Goal: Task Accomplishment & Management: Use online tool/utility

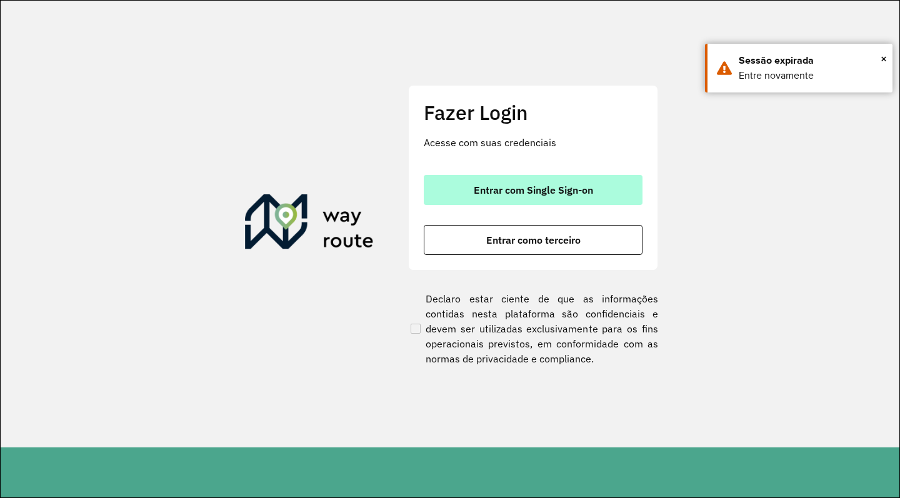
click at [487, 195] on span "Entrar com Single Sign-on" at bounding box center [533, 190] width 119 height 10
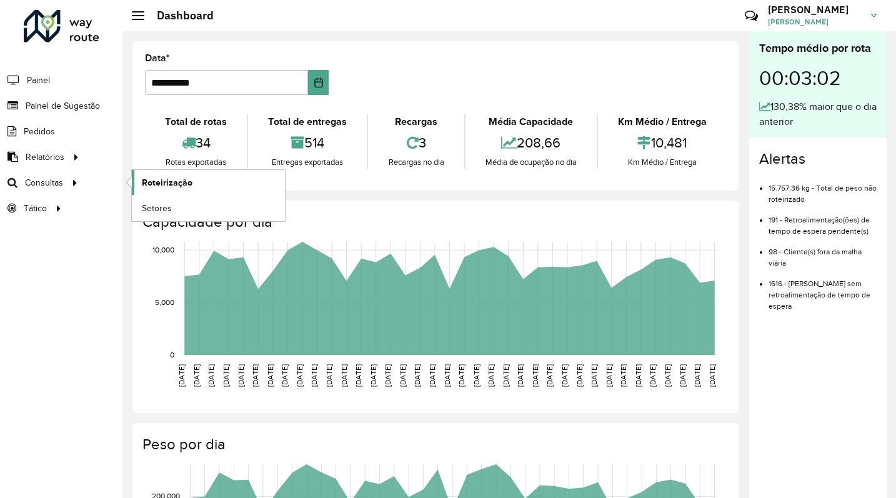
click at [161, 184] on span "Roteirização" at bounding box center [167, 182] width 51 height 13
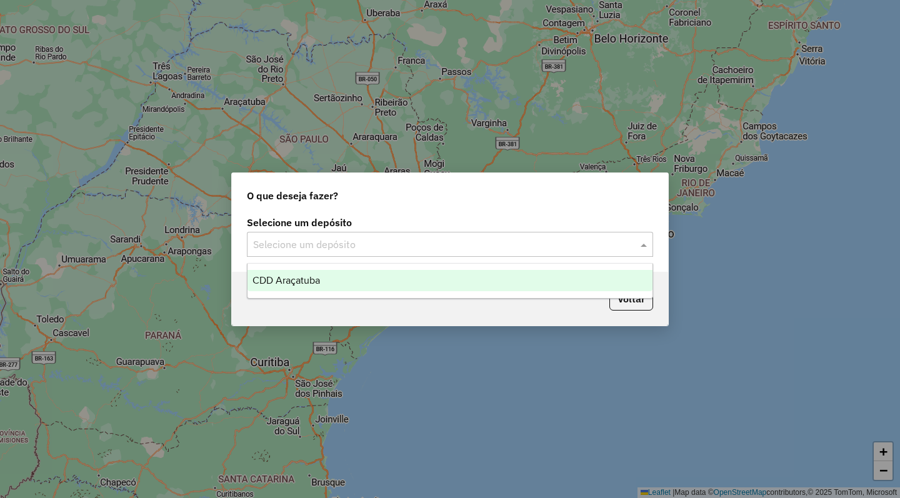
click at [394, 251] on input "text" at bounding box center [437, 244] width 369 height 15
click at [363, 282] on div "CDD Araçatuba" at bounding box center [449, 280] width 405 height 21
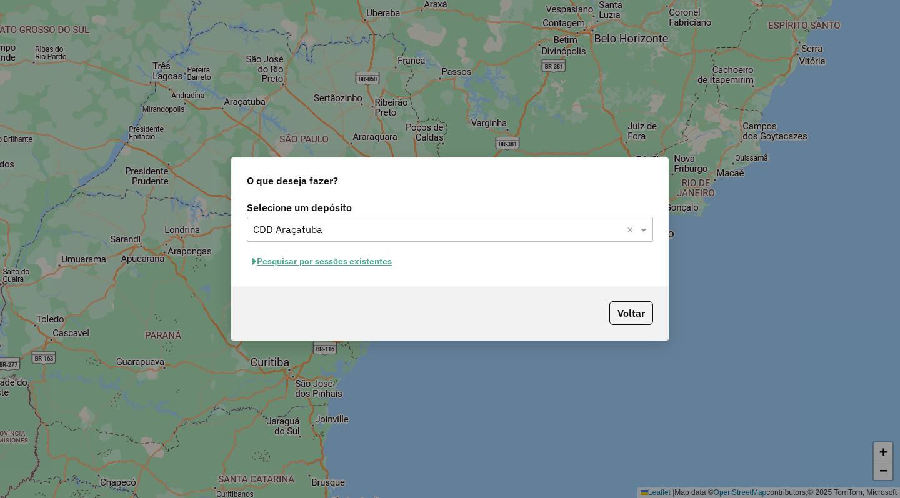
click at [317, 261] on button "Pesquisar por sessões existentes" at bounding box center [322, 261] width 151 height 19
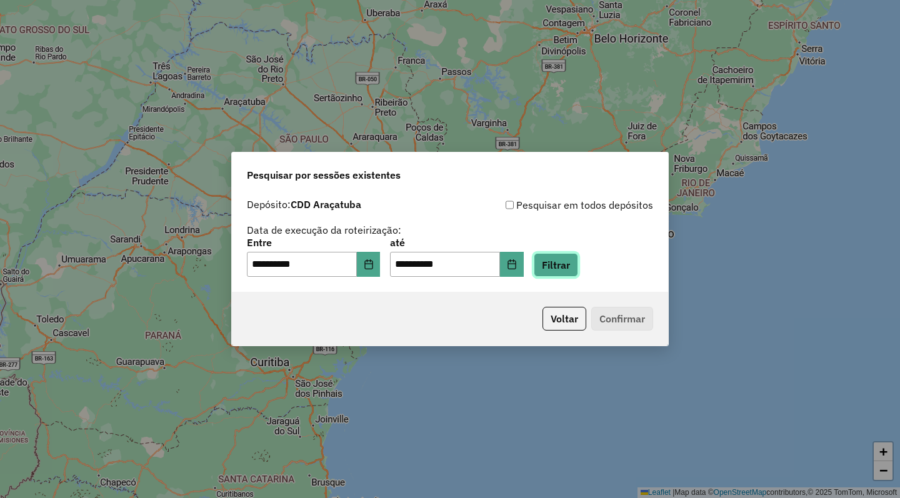
click at [578, 269] on button "Filtrar" at bounding box center [556, 265] width 44 height 24
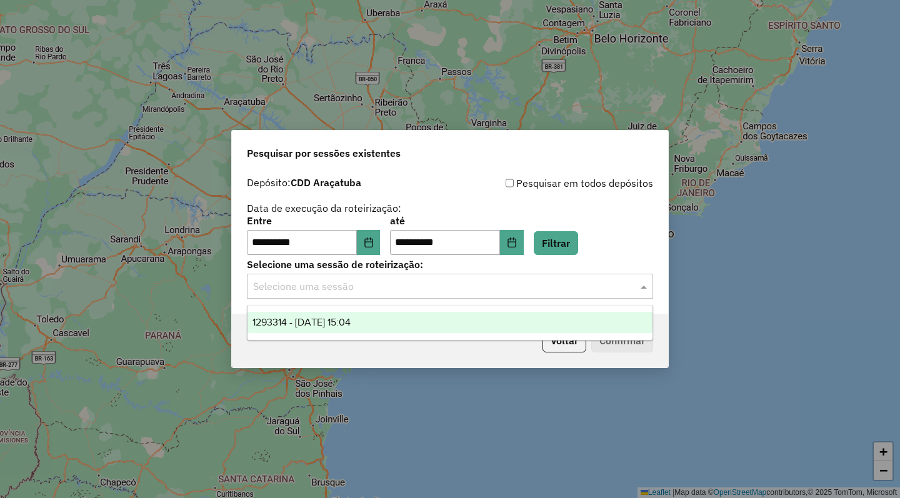
click at [376, 287] on input "text" at bounding box center [437, 286] width 369 height 15
click at [370, 324] on div "1293314 - [DATE] 15:04" at bounding box center [449, 322] width 405 height 21
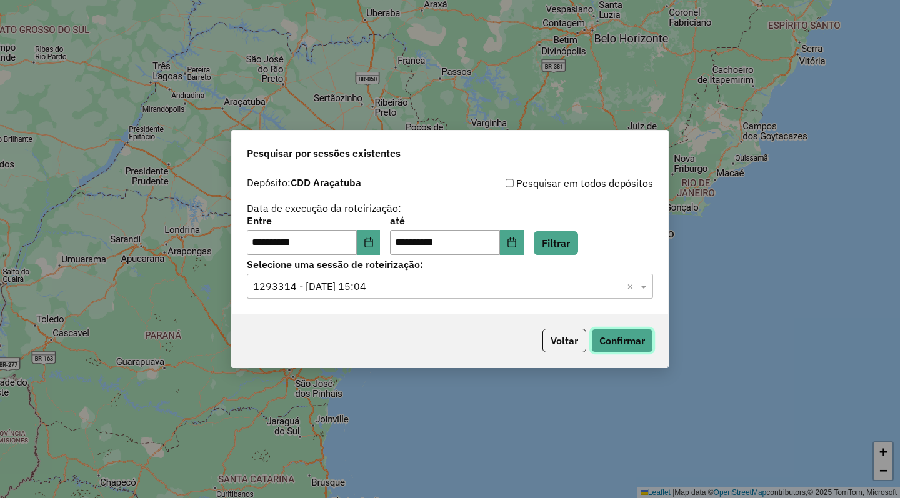
click at [612, 337] on button "Confirmar" at bounding box center [622, 341] width 62 height 24
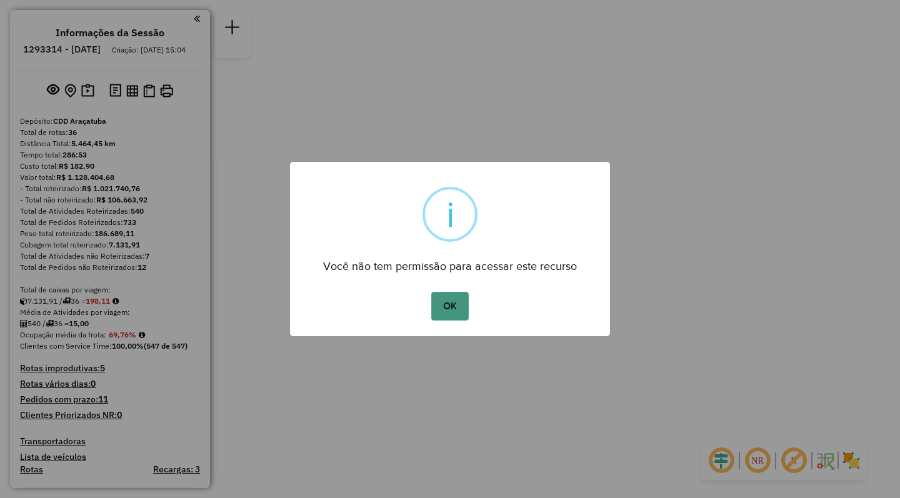
click at [460, 311] on button "OK" at bounding box center [449, 306] width 37 height 29
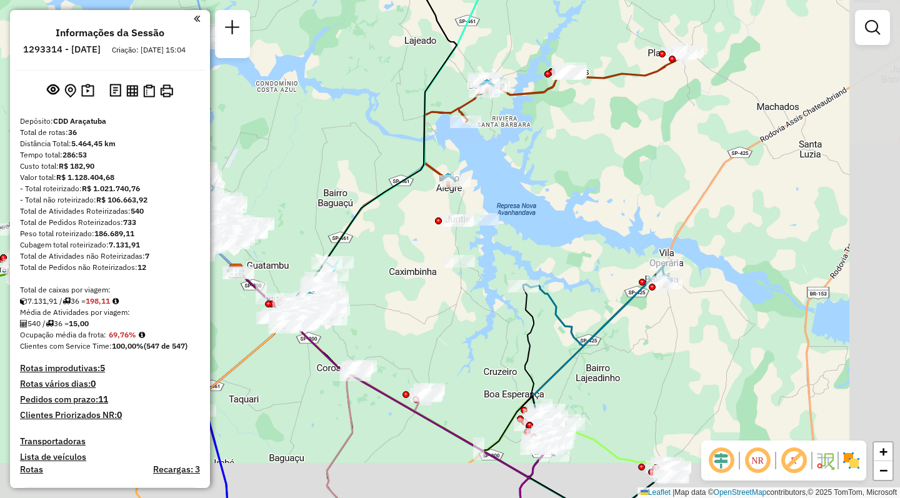
drag, startPoint x: 492, startPoint y: 312, endPoint x: 417, endPoint y: 280, distance: 81.7
click at [405, 274] on div "Janela de atendimento Grade de atendimento Capacidade Transportadoras Veículos …" at bounding box center [450, 249] width 900 height 498
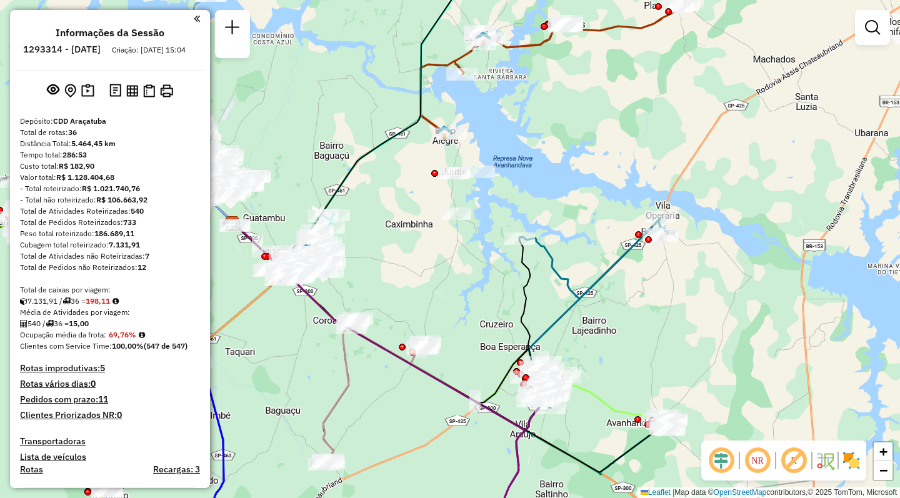
drag, startPoint x: 587, startPoint y: 416, endPoint x: 585, endPoint y: 352, distance: 63.8
click at [585, 377] on icon at bounding box center [602, 404] width 140 height 54
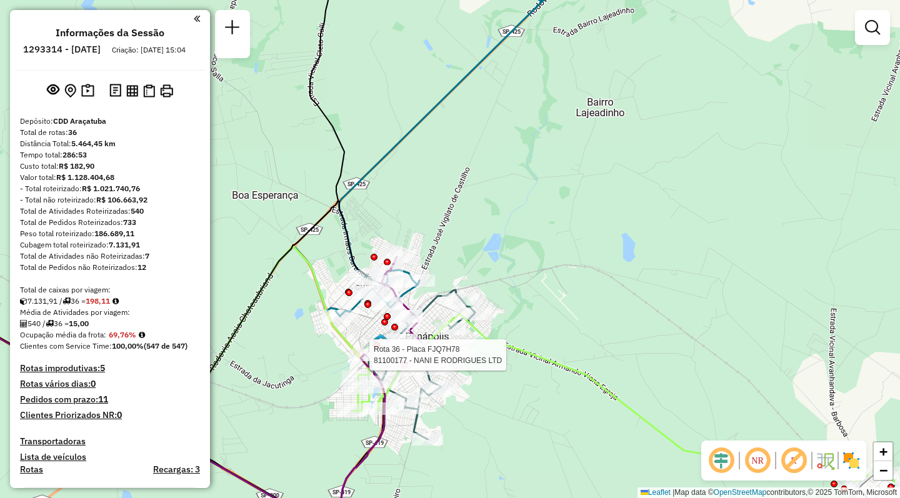
select select "**********"
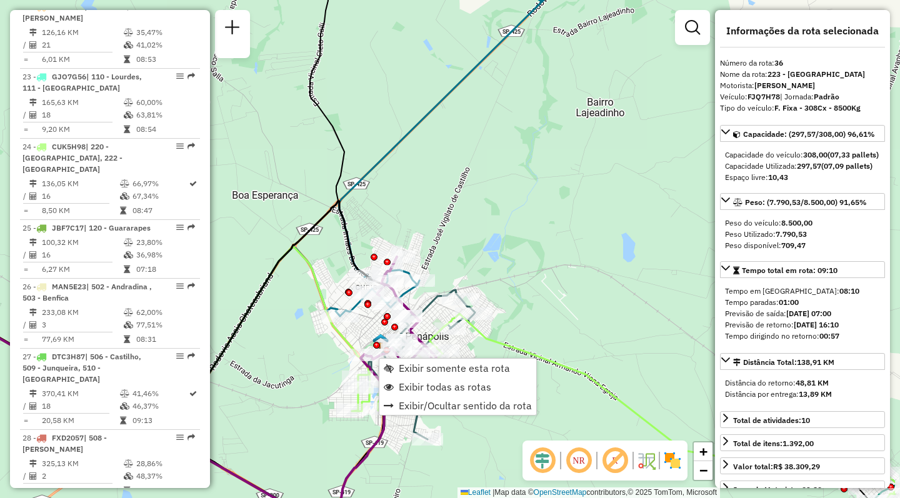
scroll to position [2855, 0]
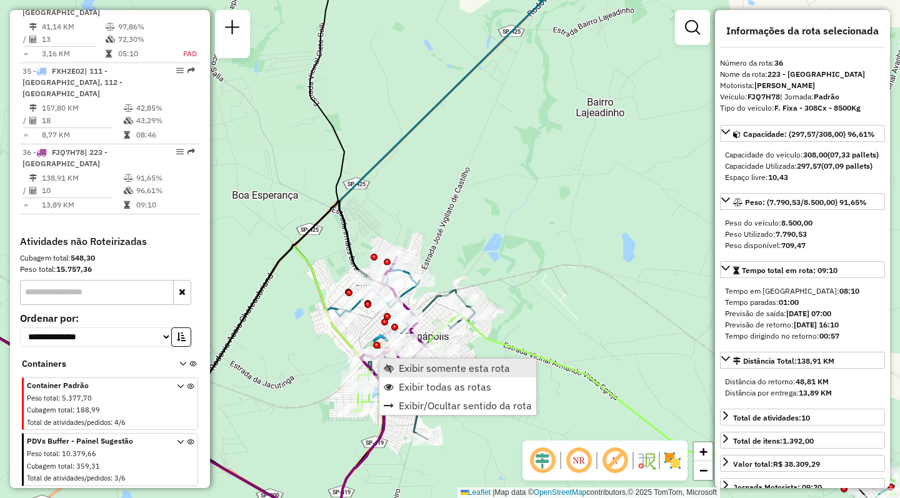
click at [402, 367] on span "Exibir somente esta rota" at bounding box center [454, 368] width 111 height 10
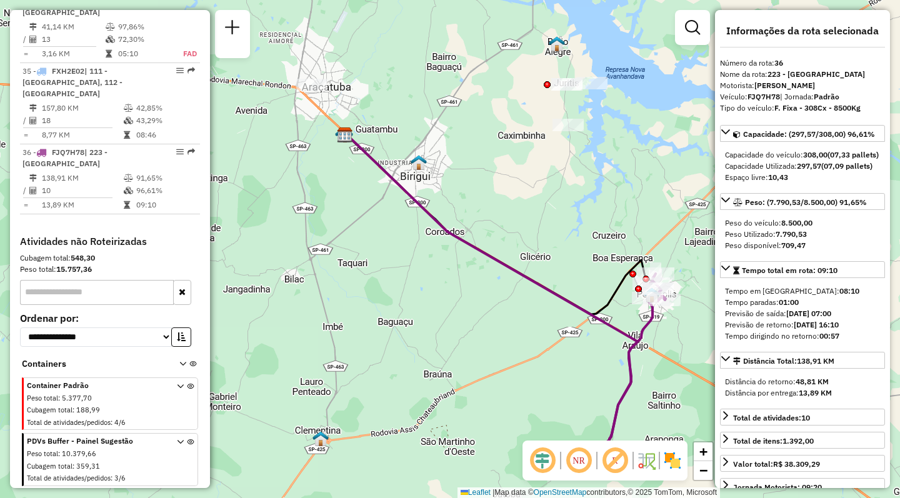
drag, startPoint x: 355, startPoint y: 266, endPoint x: 408, endPoint y: 312, distance: 70.4
click at [408, 312] on div "Janela de atendimento Grade de atendimento Capacidade Transportadoras Veículos …" at bounding box center [450, 249] width 900 height 498
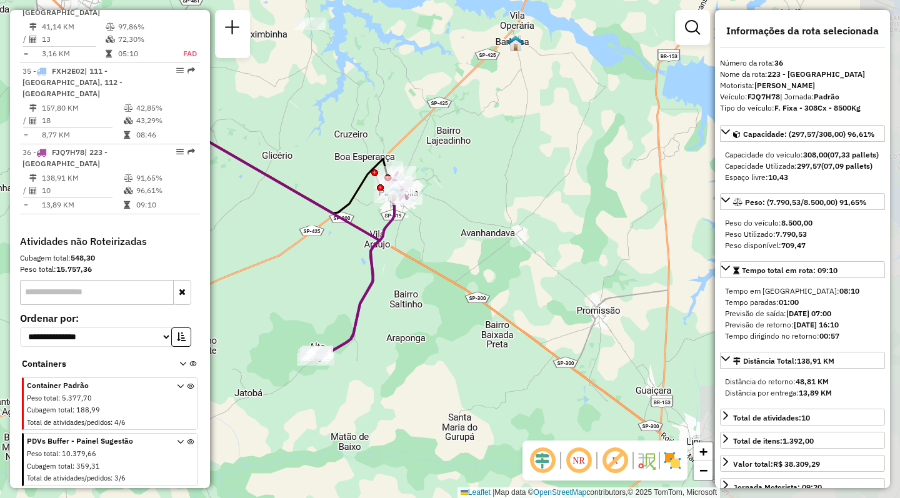
drag, startPoint x: 389, startPoint y: 277, endPoint x: 279, endPoint y: 232, distance: 118.3
click at [279, 232] on div "Janela de atendimento Grade de atendimento Capacidade Transportadoras Veículos …" at bounding box center [450, 249] width 900 height 498
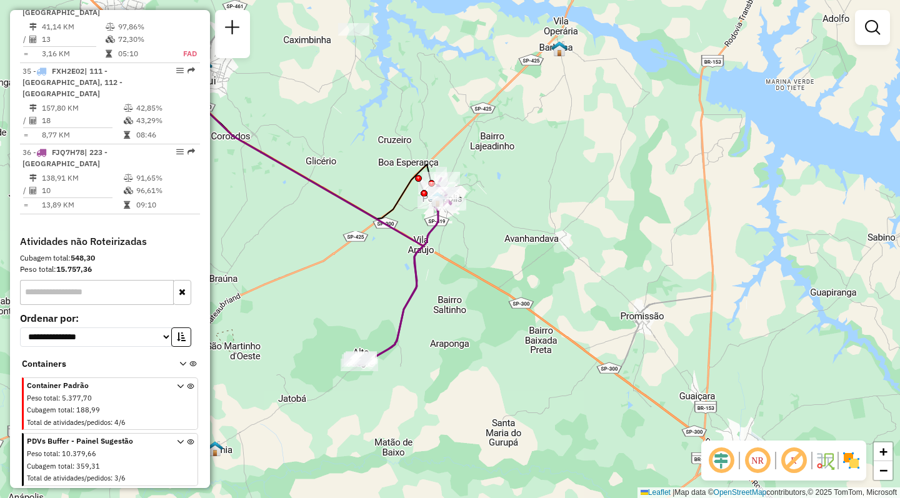
drag, startPoint x: 294, startPoint y: 268, endPoint x: 361, endPoint y: 278, distance: 67.0
click at [361, 278] on div "Janela de atendimento Grade de atendimento Capacidade Transportadoras Veículos …" at bounding box center [450, 249] width 900 height 498
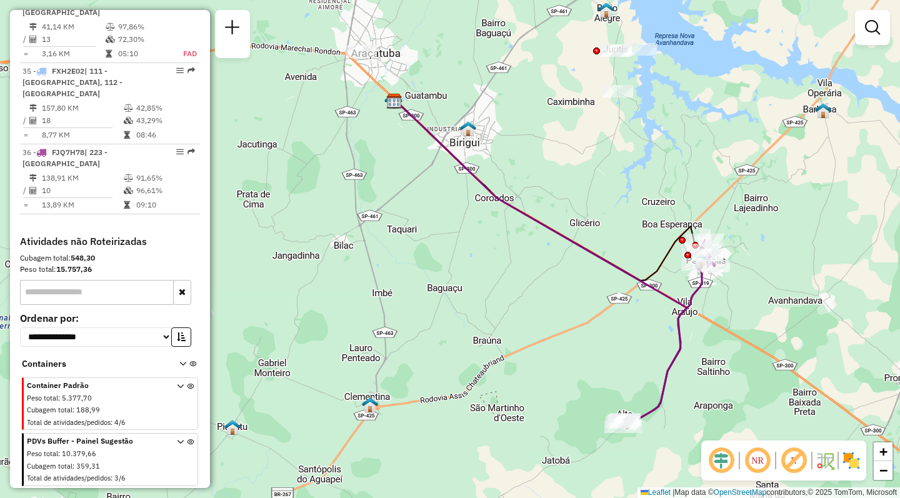
drag, startPoint x: 296, startPoint y: 241, endPoint x: 537, endPoint y: 299, distance: 248.0
click at [537, 299] on div "Janela de atendimento Grade de atendimento Capacidade Transportadoras Veículos …" at bounding box center [450, 249] width 900 height 498
